Goal: Check status

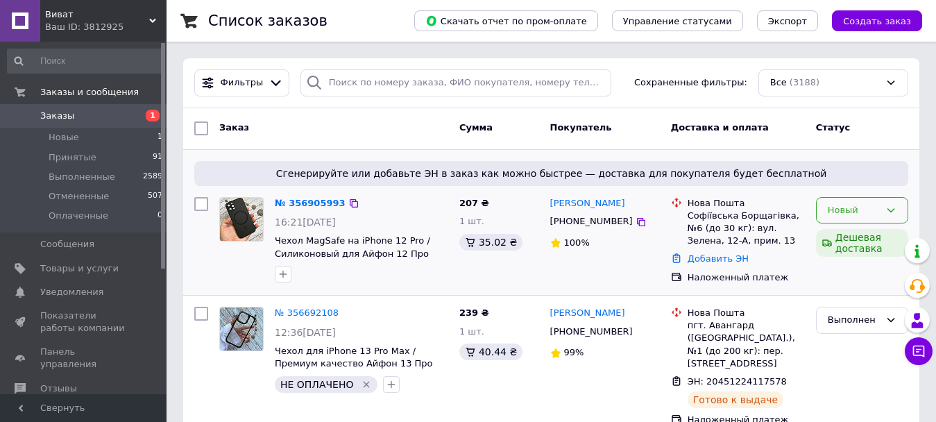
click at [891, 209] on icon at bounding box center [890, 210] width 11 height 11
click at [849, 314] on li "Оплаченный" at bounding box center [862, 315] width 91 height 26
click at [291, 274] on div at bounding box center [283, 274] width 22 height 22
click at [286, 269] on icon "button" at bounding box center [283, 273] width 11 height 11
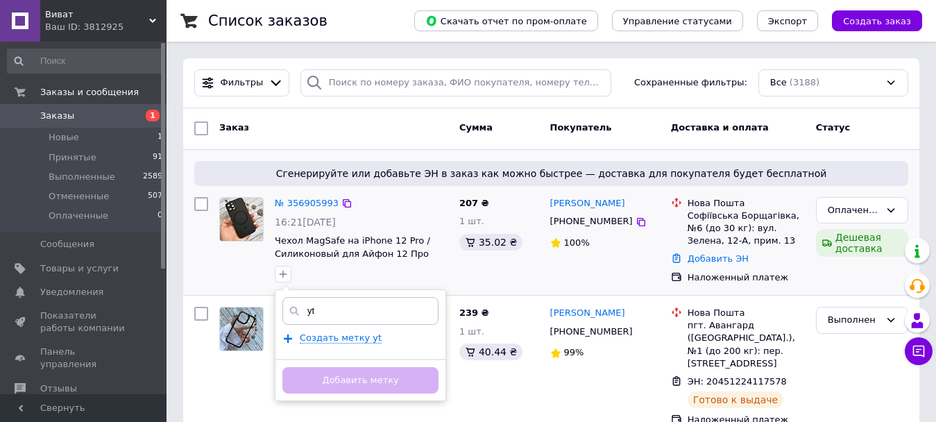
type input "y"
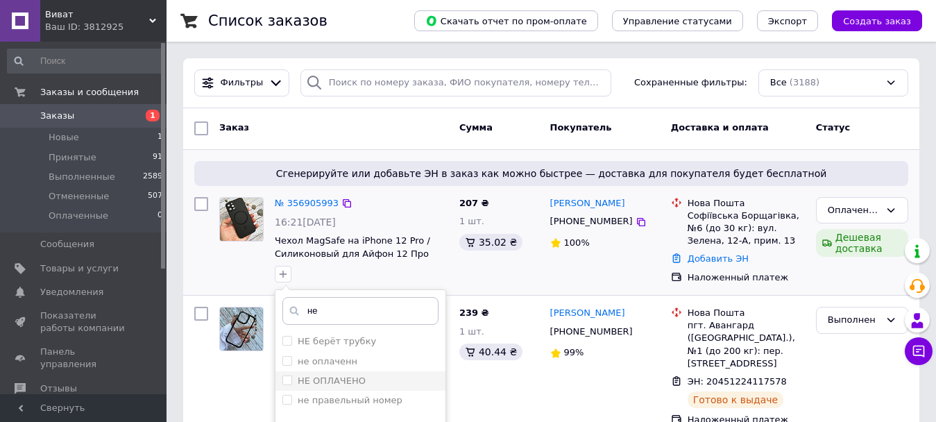
type input "не"
click at [285, 375] on input "НЕ ОПЛАЧЕНО" at bounding box center [286, 379] width 9 height 9
checkbox input "true"
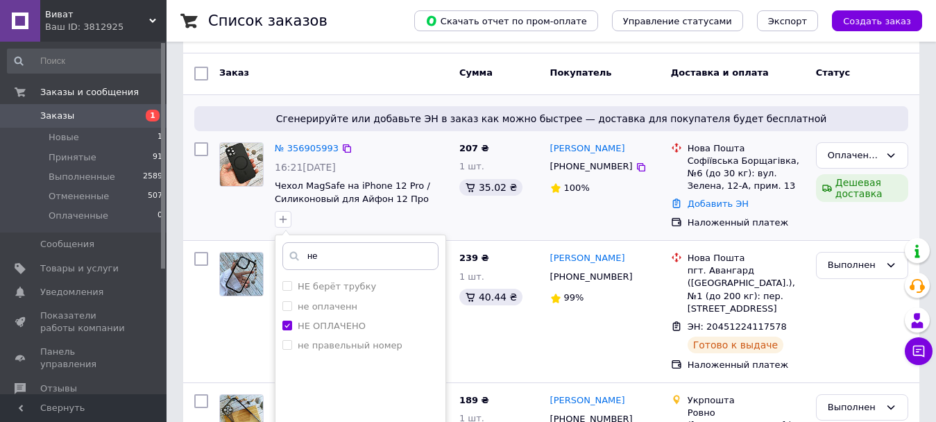
scroll to position [139, 0]
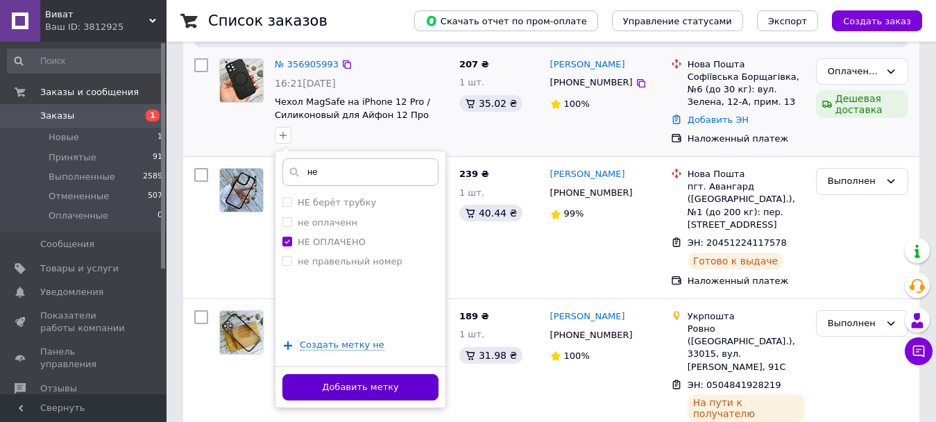
click at [366, 382] on button "Добавить метку" at bounding box center [360, 387] width 156 height 27
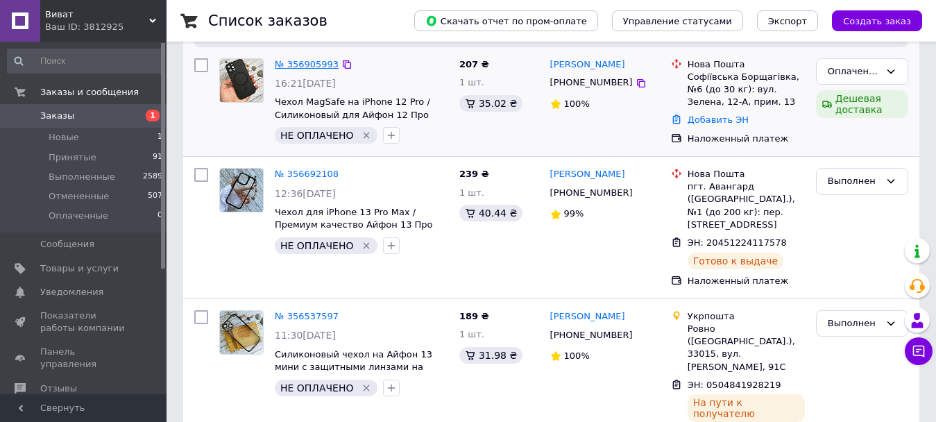
click at [289, 63] on link "№ 356905993" at bounding box center [307, 64] width 64 height 10
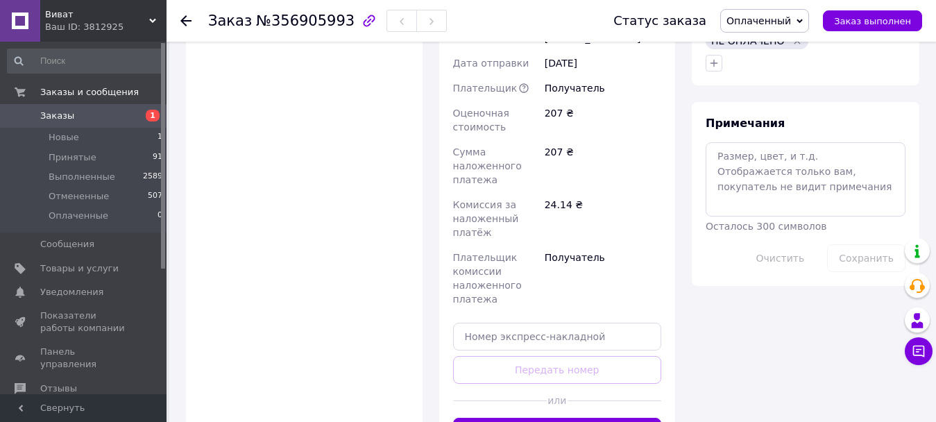
scroll to position [763, 0]
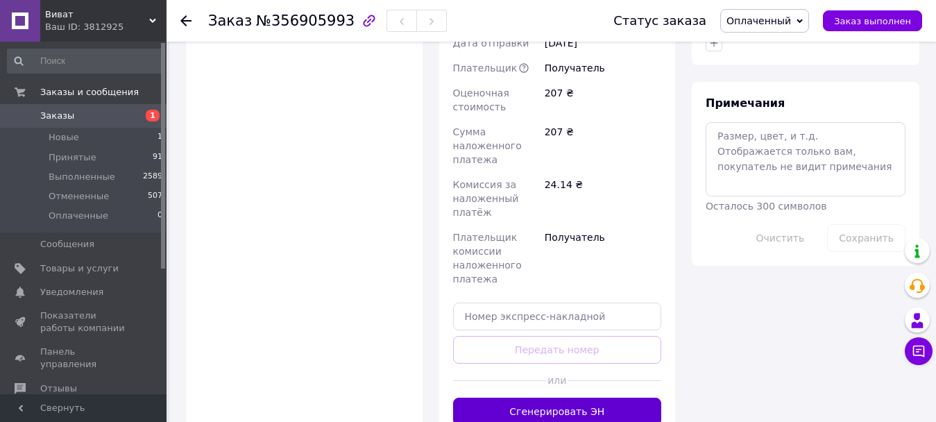
click at [563, 398] on button "Сгенерировать ЭН" at bounding box center [557, 412] width 209 height 28
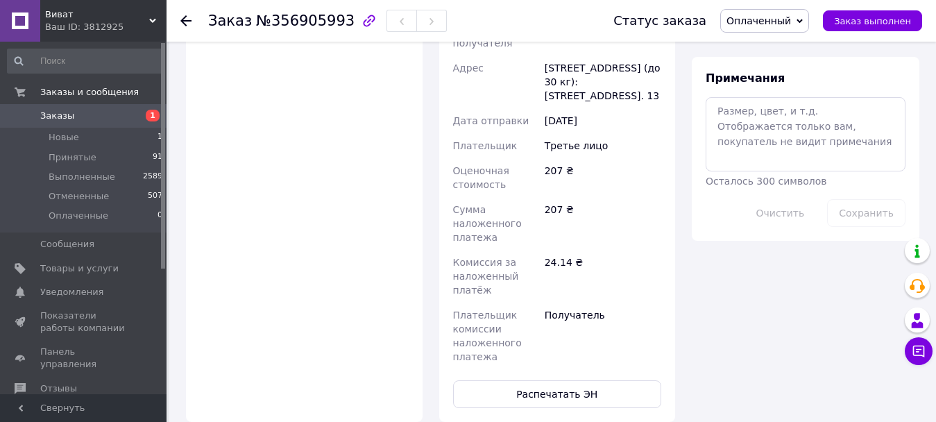
click at [62, 114] on span "Заказы" at bounding box center [57, 116] width 34 height 12
